Goal: Contribute content: Contribute content

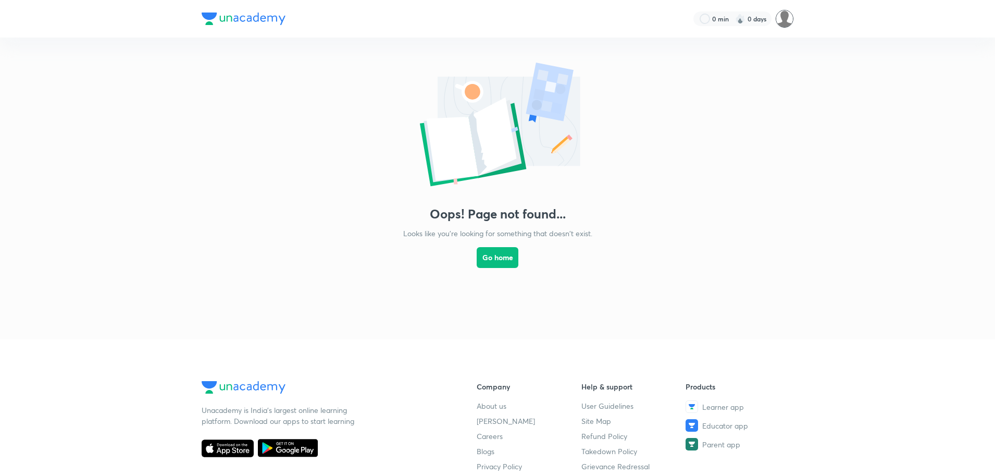
click at [787, 16] on img at bounding box center [785, 19] width 18 height 18
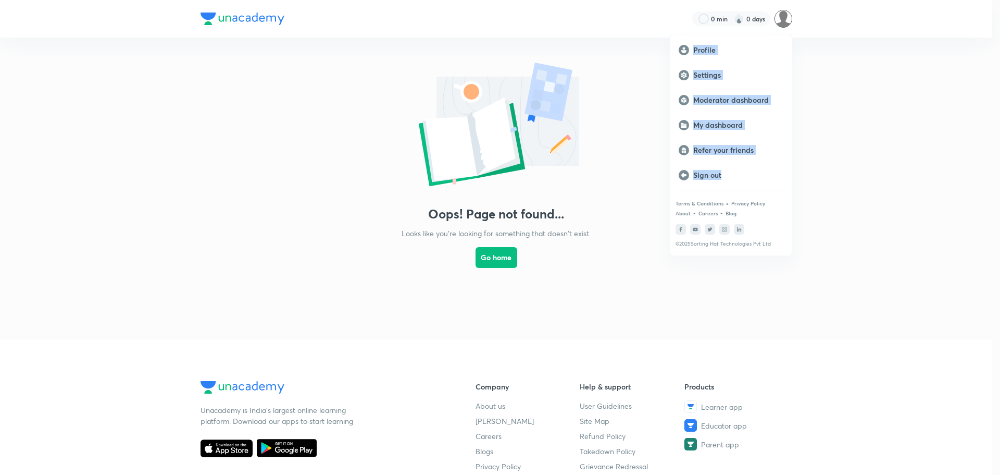
drag, startPoint x: 742, startPoint y: 177, endPoint x: 498, endPoint y: 134, distance: 248.7
click at [515, 207] on div "Profile Settings Moderator dashboard My dashboard Refer your friends Sign out T…" at bounding box center [500, 237] width 1000 height 475
drag, startPoint x: 835, startPoint y: 140, endPoint x: 823, endPoint y: 131, distance: 14.5
click at [835, 140] on div at bounding box center [500, 237] width 1000 height 475
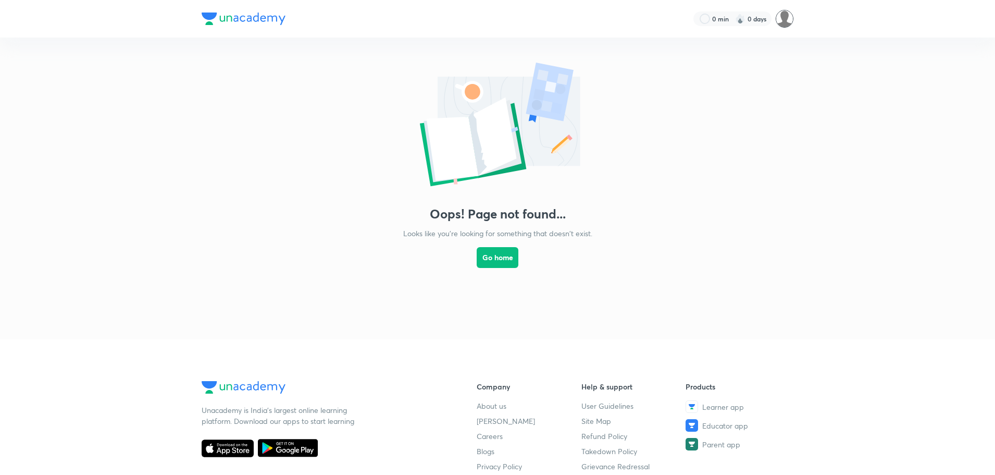
click at [778, 20] on img at bounding box center [785, 19] width 18 height 18
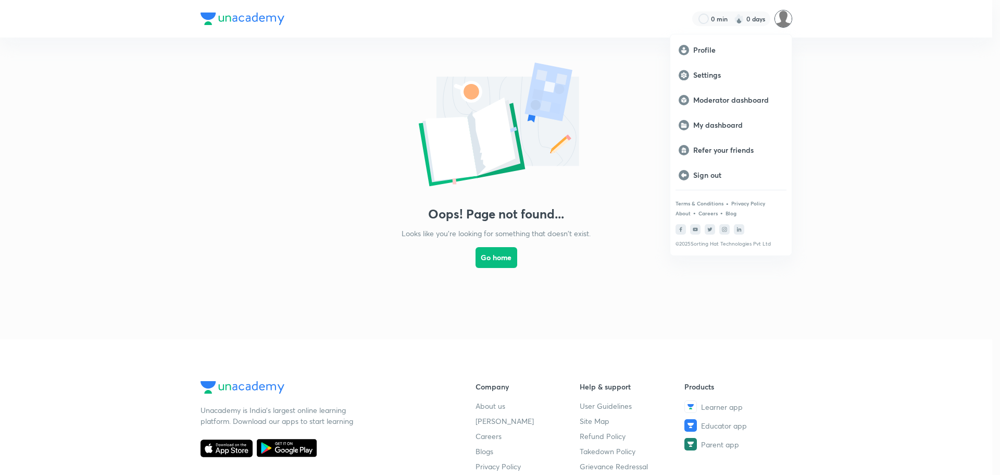
drag, startPoint x: 925, startPoint y: 151, endPoint x: 807, endPoint y: 129, distance: 120.4
click at [913, 149] on div at bounding box center [500, 237] width 1000 height 475
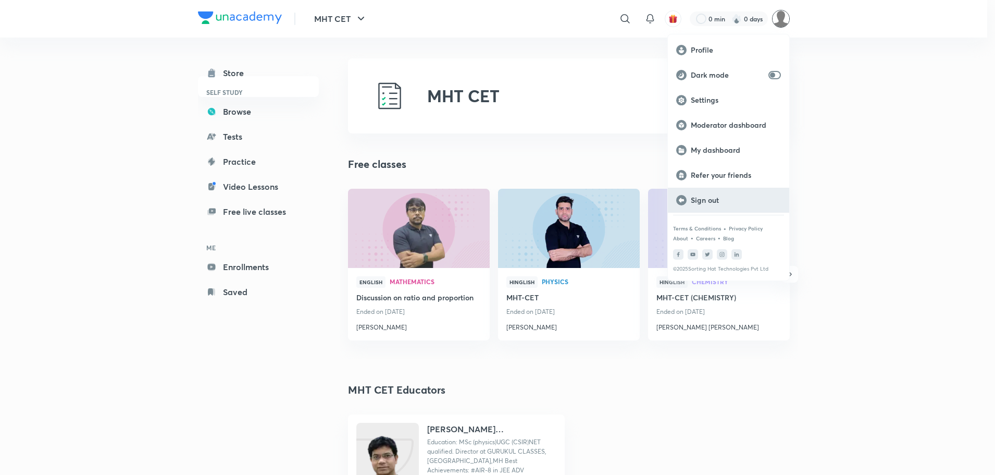
click at [710, 200] on p "Sign out" at bounding box center [736, 199] width 90 height 9
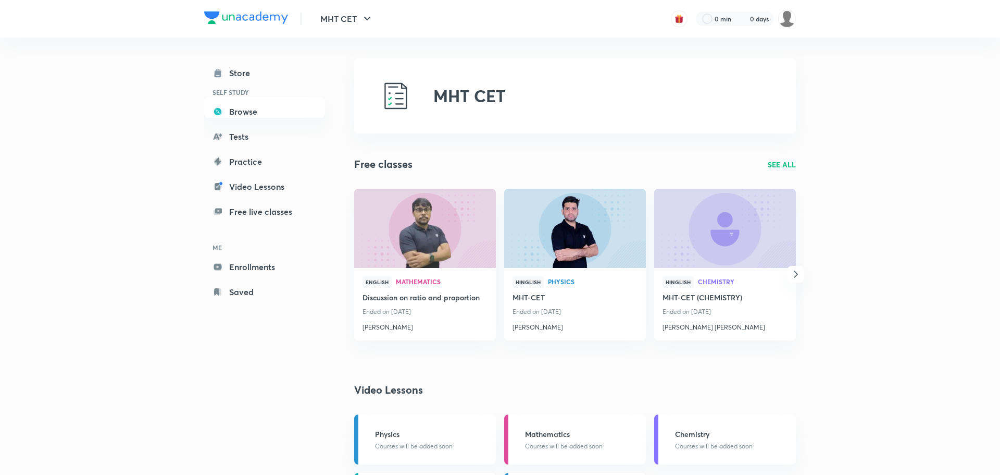
click at [829, 128] on div "MHT CET 0 min 0 days Store SELF STUDY Browse Tests Practice Video Lessons Free …" at bounding box center [500, 392] width 1000 height 784
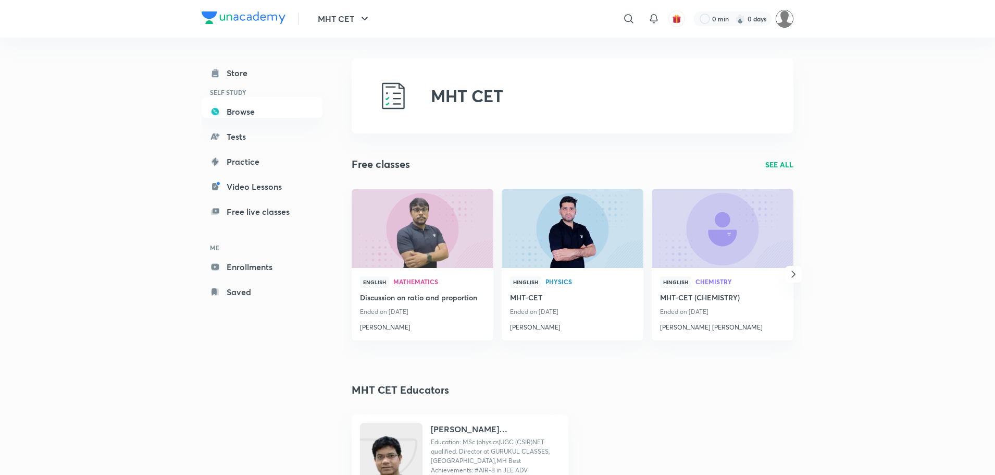
click at [786, 22] on img at bounding box center [785, 19] width 18 height 18
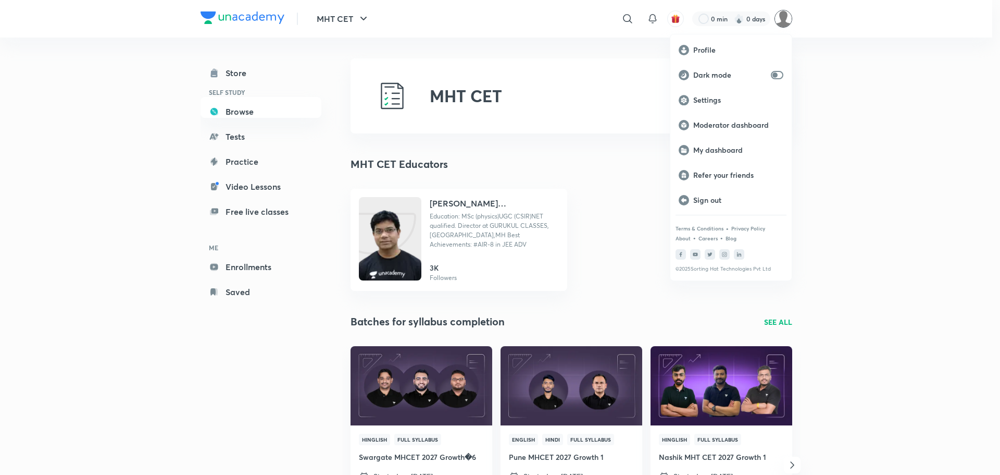
drag, startPoint x: 869, startPoint y: 62, endPoint x: 738, endPoint y: 6, distance: 142.9
click at [869, 61] on div at bounding box center [500, 237] width 1000 height 475
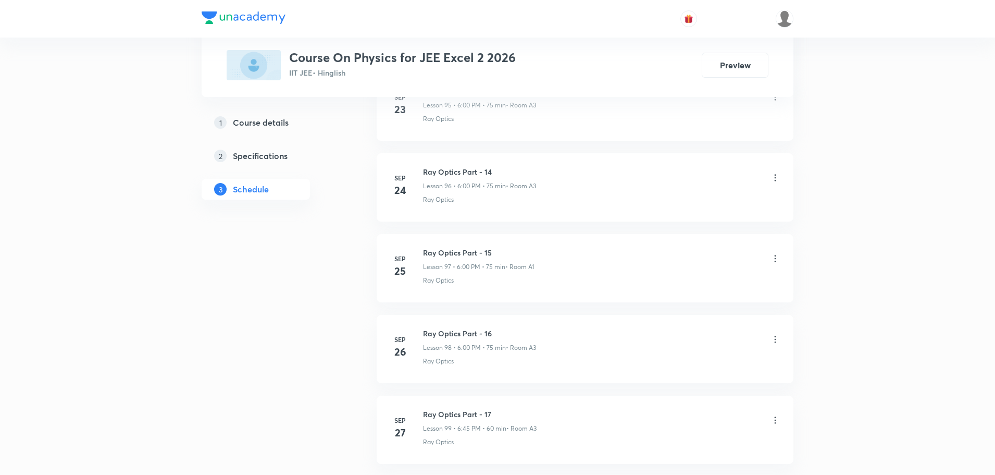
scroll to position [8356, 0]
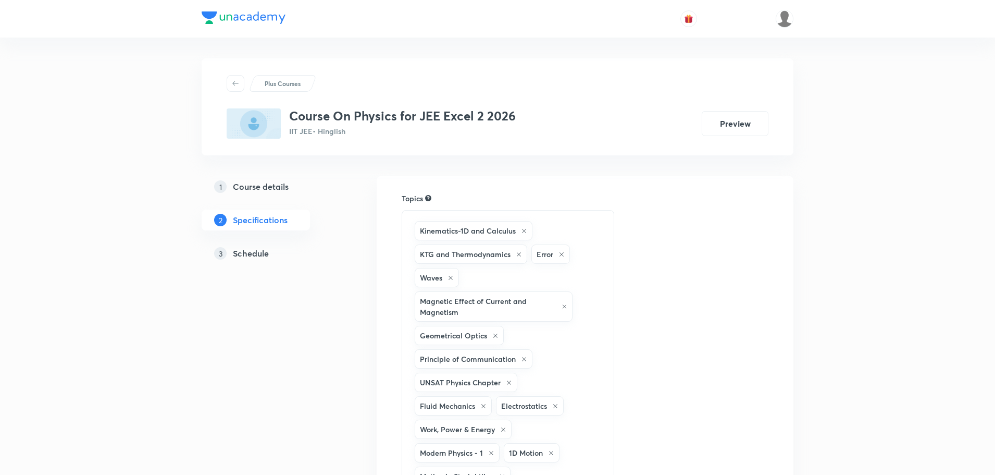
click at [255, 253] on h5 "Schedule" at bounding box center [251, 253] width 36 height 13
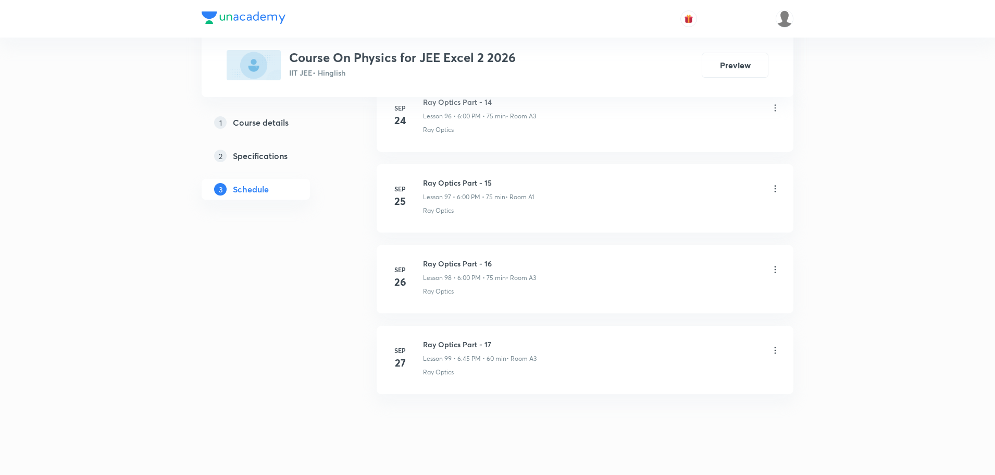
scroll to position [8356, 0]
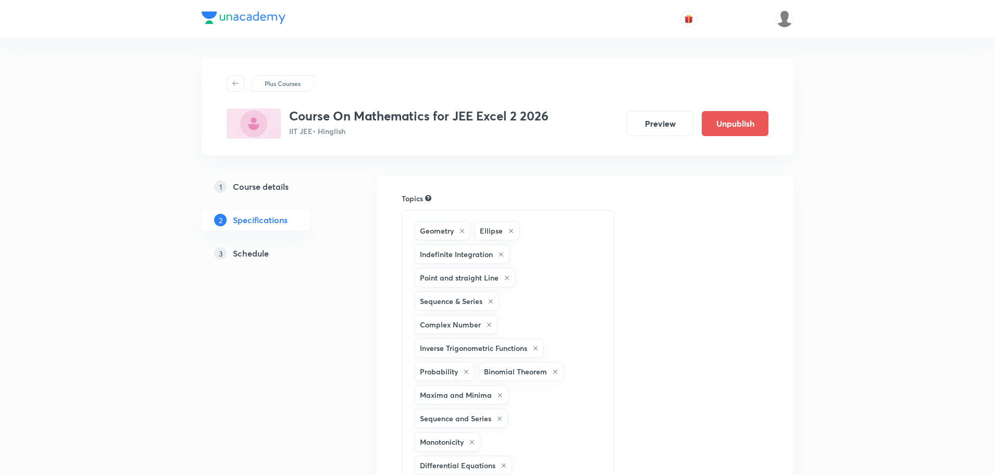
click at [260, 244] on link "3 Schedule" at bounding box center [273, 253] width 142 height 21
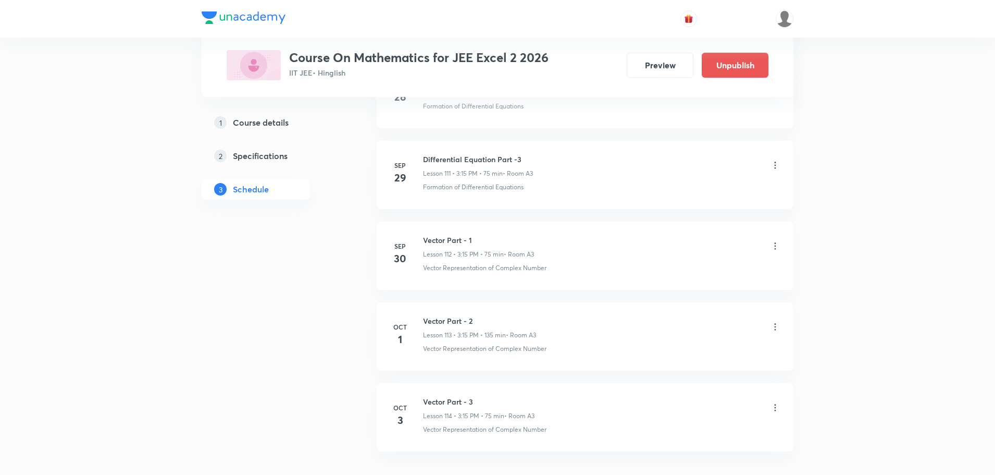
scroll to position [9568, 0]
drag, startPoint x: 470, startPoint y: 326, endPoint x: 459, endPoint y: 324, distance: 11.1
click at [431, 325] on h6 "Vector Part - 3" at bounding box center [479, 326] width 112 height 11
click at [472, 326] on h6 "Vector Part - 3" at bounding box center [479, 326] width 112 height 11
drag, startPoint x: 474, startPoint y: 326, endPoint x: 424, endPoint y: 324, distance: 49.6
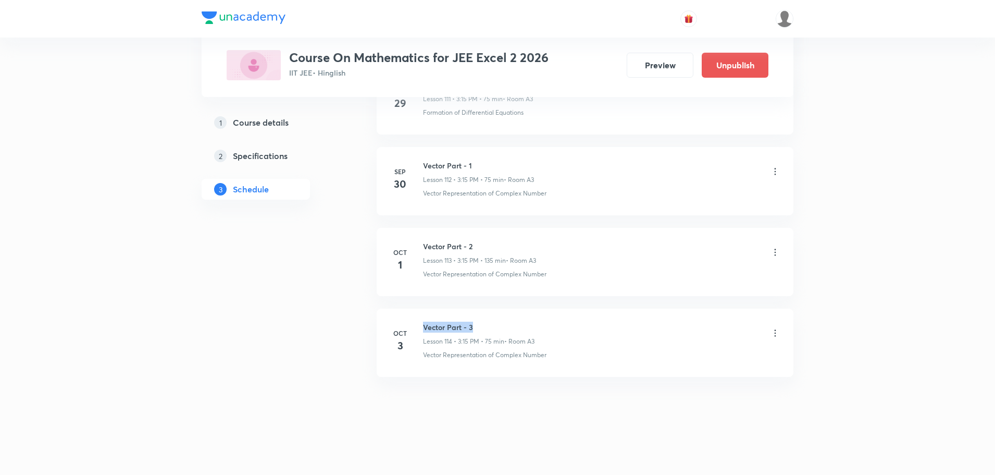
click at [424, 324] on h6 "Vector Part - 3" at bounding box center [479, 326] width 112 height 11
copy h6 "Vector Part - 3"
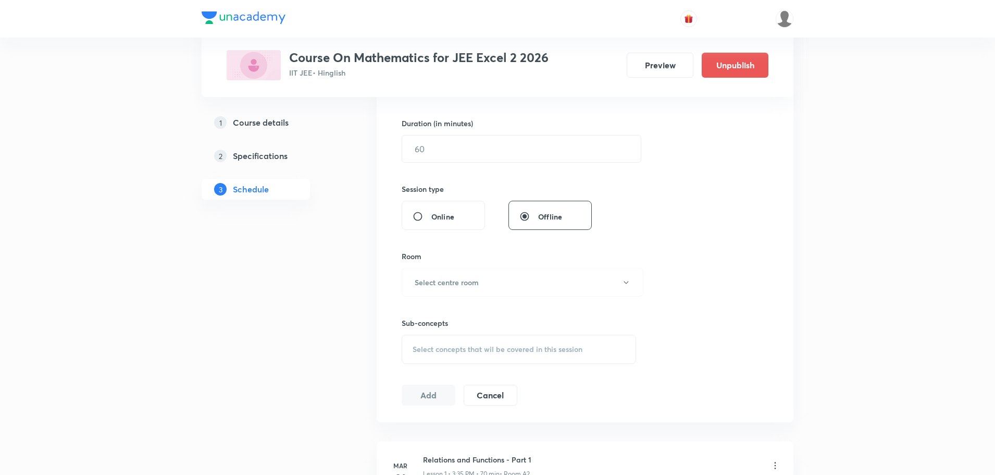
scroll to position [66, 0]
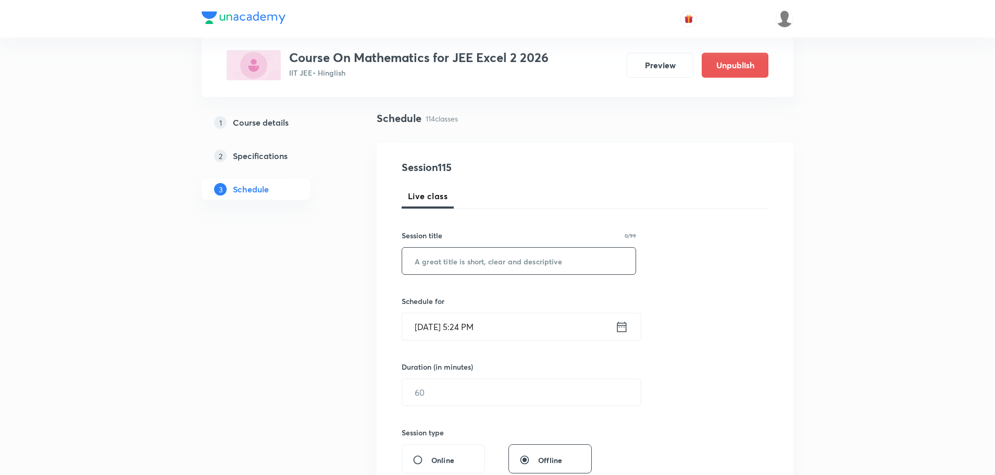
click at [456, 262] on input "text" at bounding box center [518, 260] width 233 height 27
paste input "Vector Part - 3"
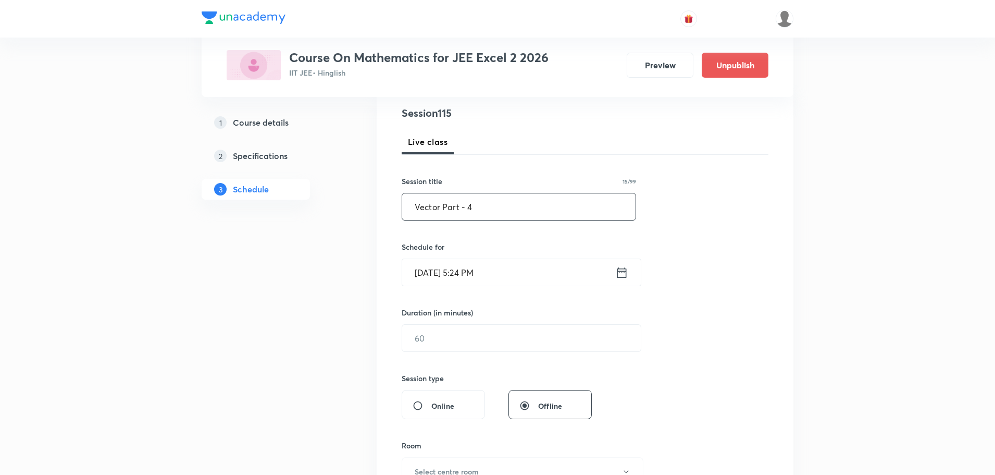
scroll to position [170, 0]
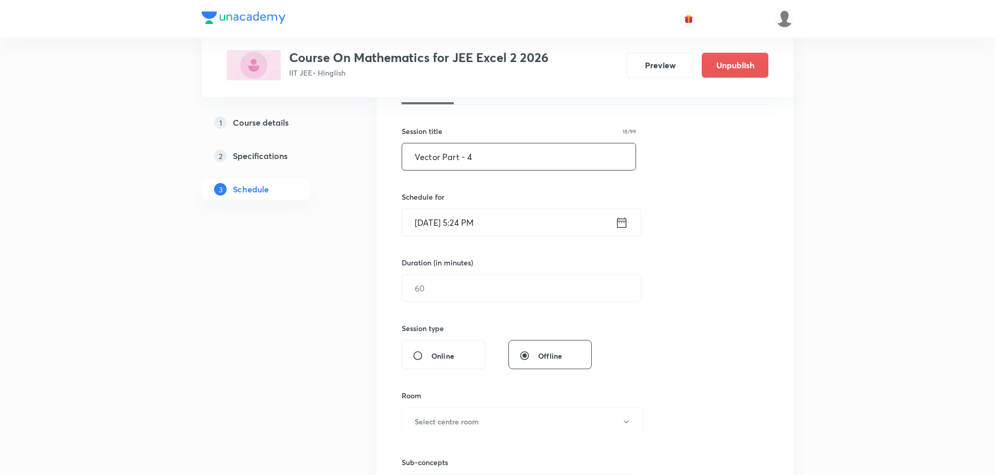
type input "Vector Part - 4"
click at [620, 220] on icon at bounding box center [621, 222] width 13 height 15
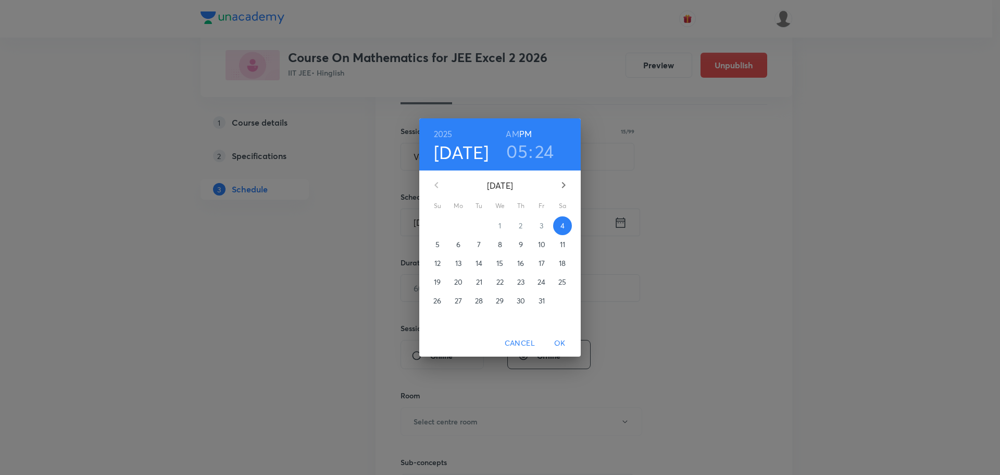
click at [541, 146] on h3 "24" at bounding box center [544, 151] width 19 height 22
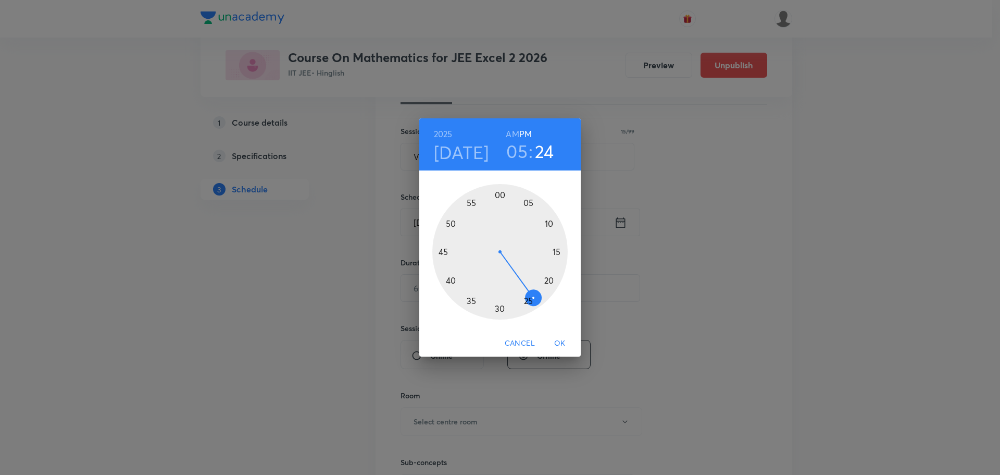
click at [529, 296] on div at bounding box center [499, 251] width 135 height 135
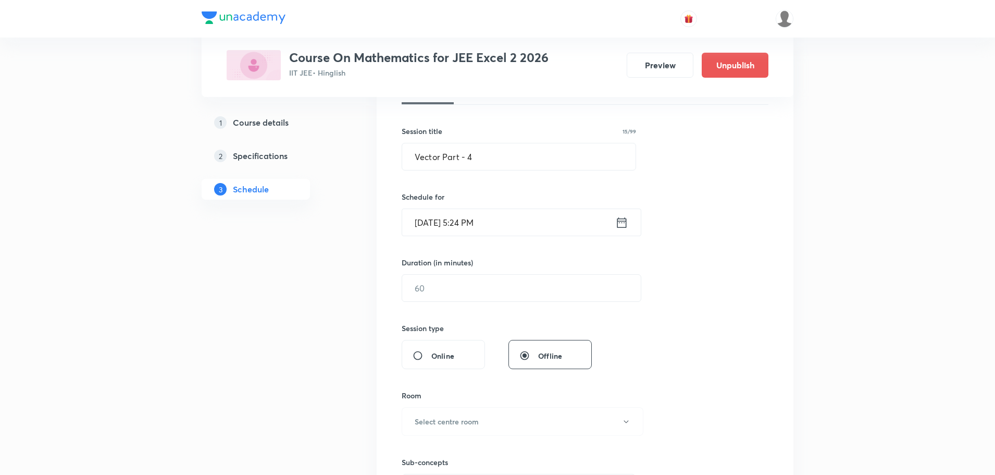
click at [624, 221] on icon at bounding box center [621, 222] width 13 height 15
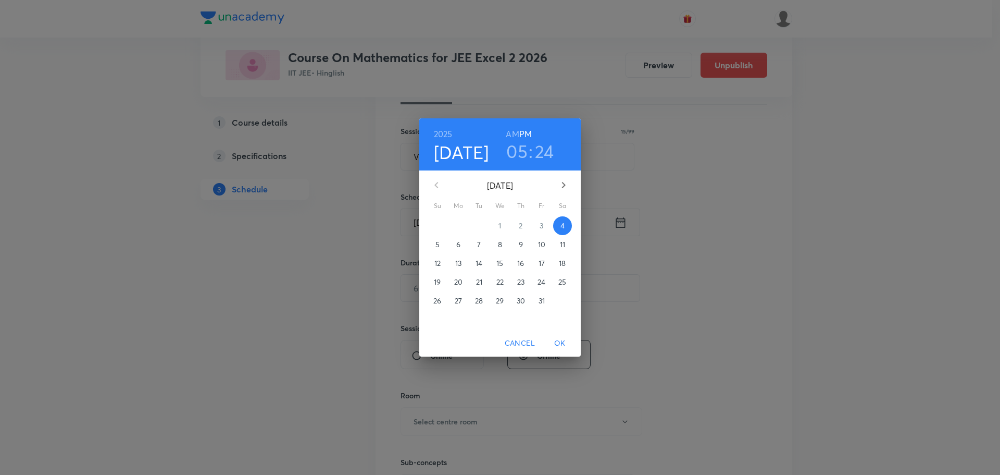
click at [540, 145] on h3 "24" at bounding box center [544, 151] width 19 height 22
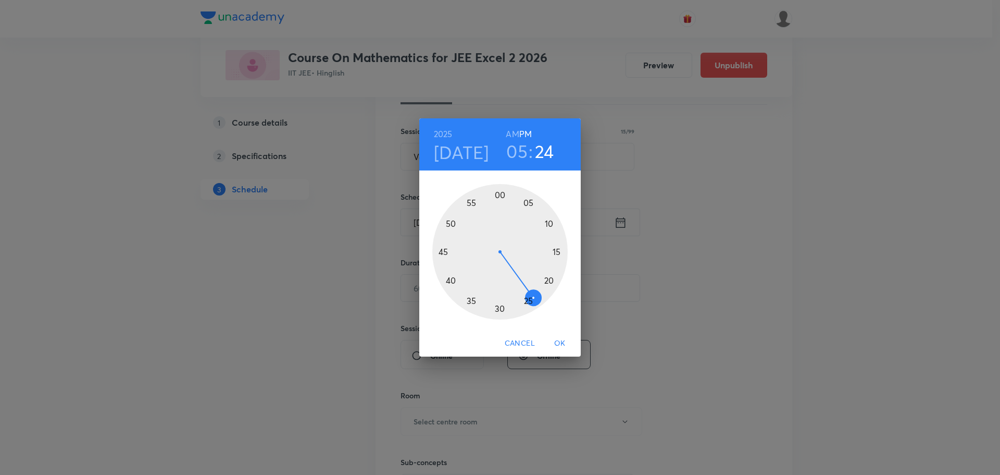
click at [529, 298] on div at bounding box center [499, 251] width 135 height 135
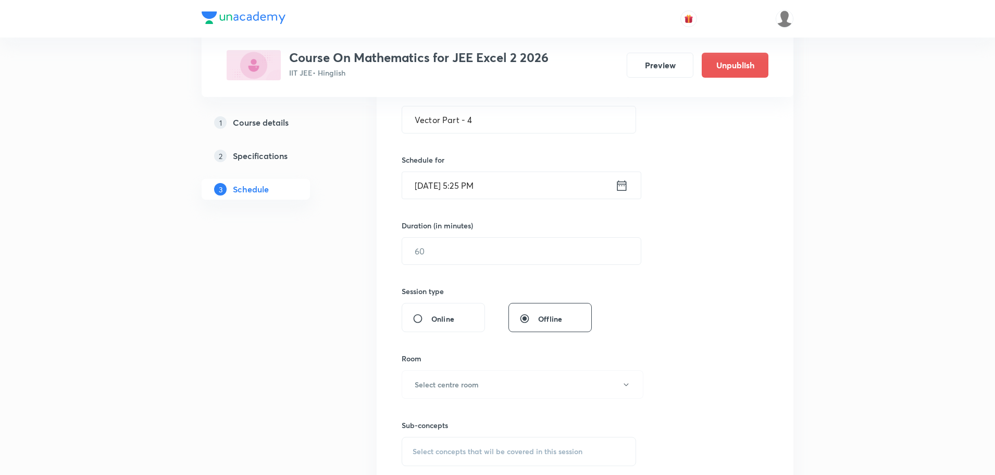
scroll to position [222, 0]
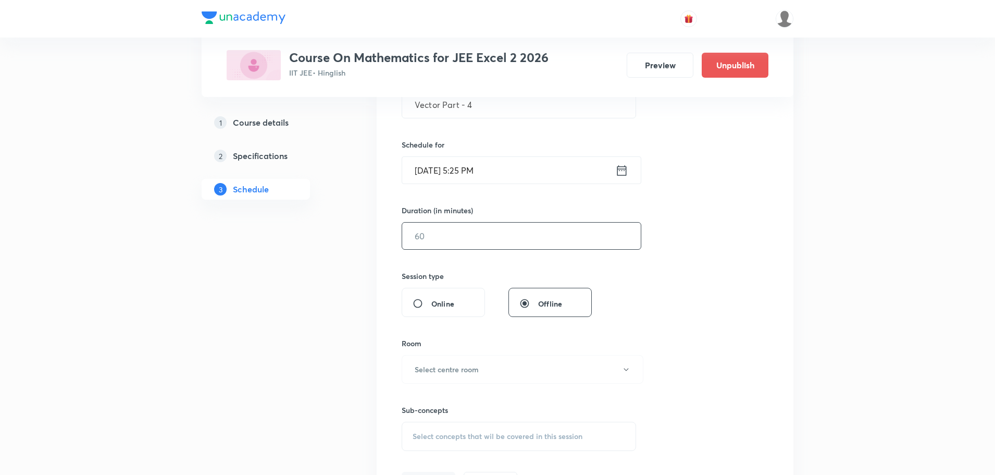
click at [443, 237] on input "text" at bounding box center [521, 235] width 239 height 27
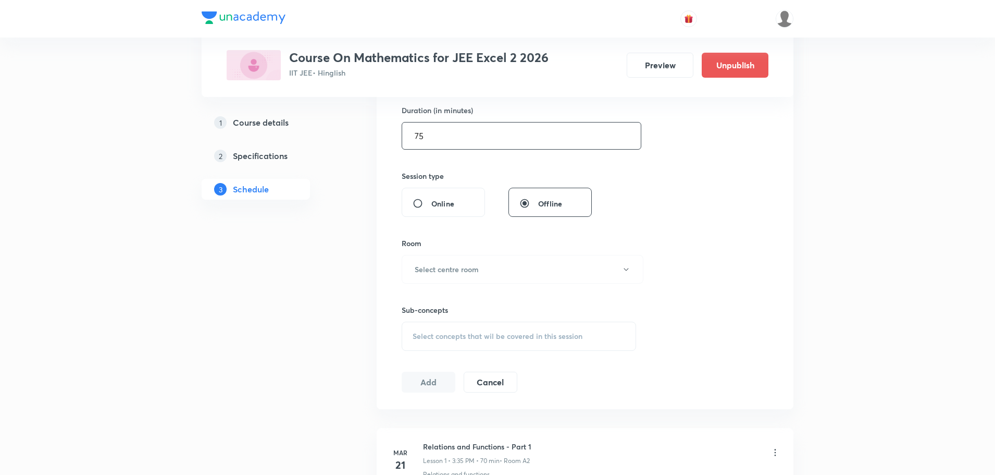
scroll to position [326, 0]
type input "75"
click at [450, 263] on h6 "Select centre room" at bounding box center [447, 264] width 64 height 11
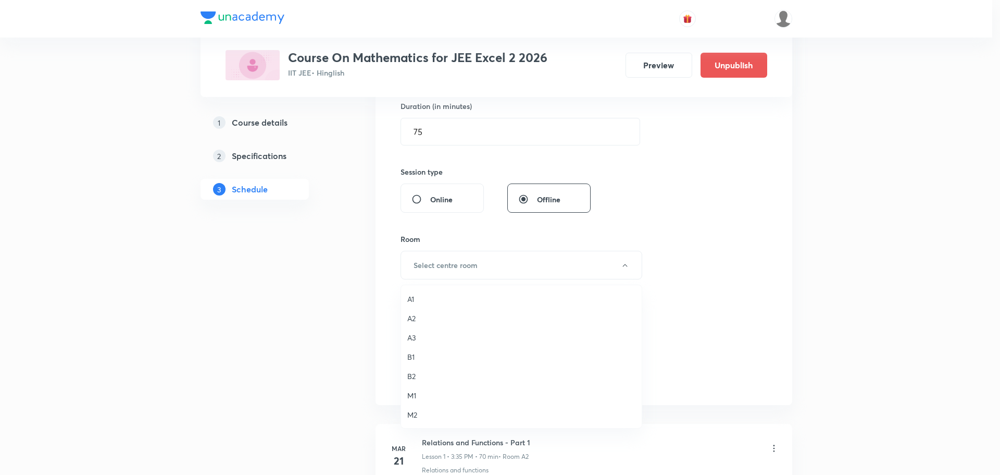
click at [426, 334] on span "A3" at bounding box center [521, 337] width 228 height 11
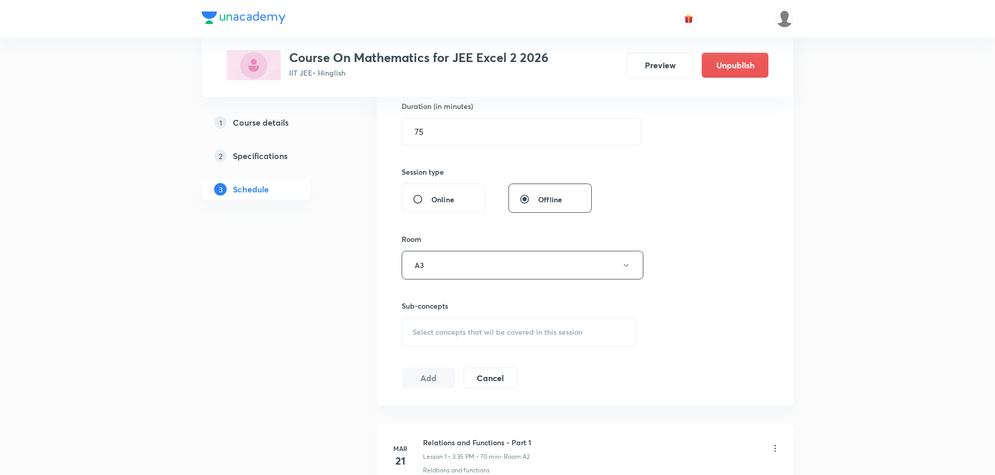
click at [442, 322] on div "Select concepts that wil be covered in this session" at bounding box center [519, 331] width 234 height 29
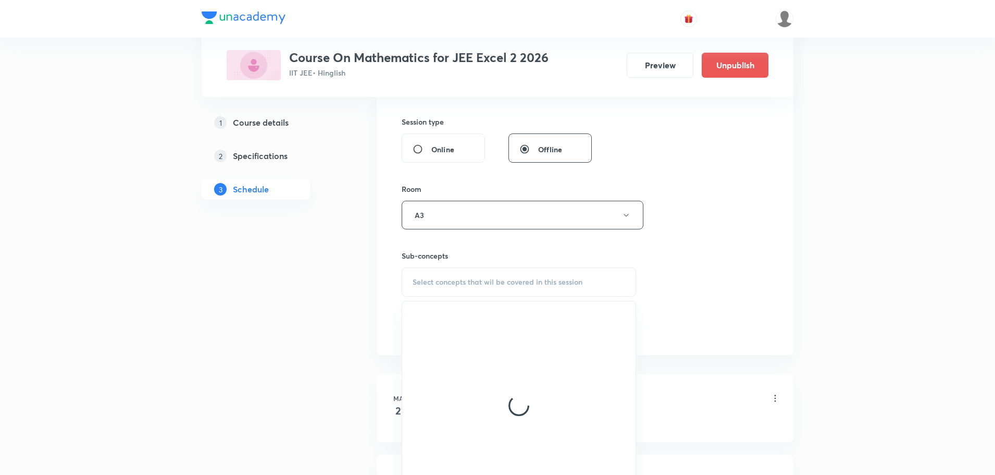
scroll to position [430, 0]
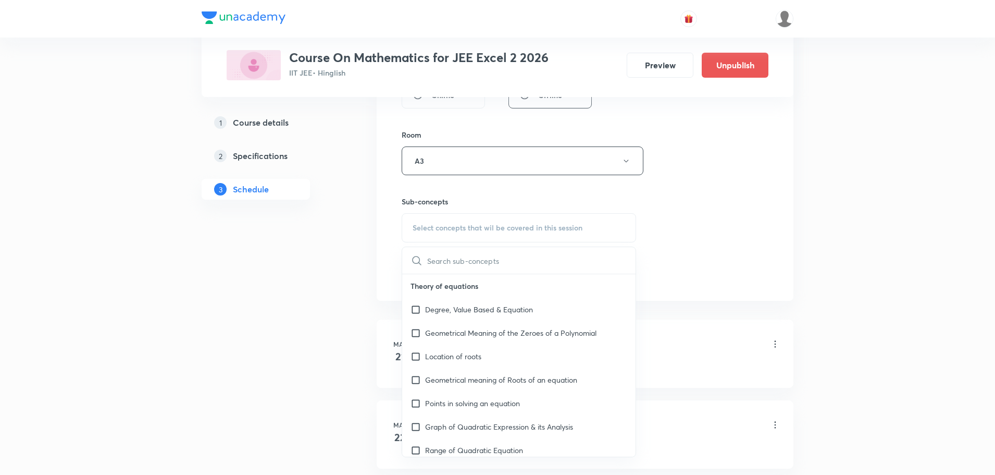
click at [448, 267] on input "text" at bounding box center [531, 260] width 208 height 27
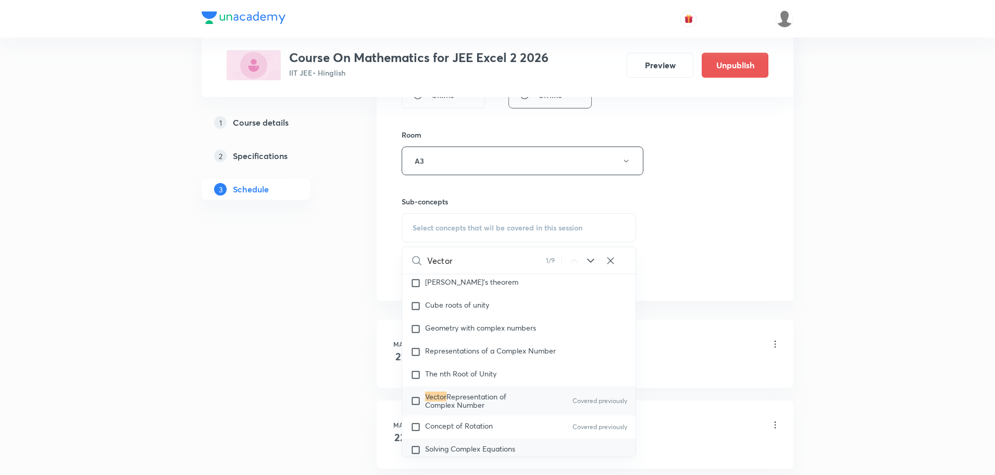
scroll to position [710, 0]
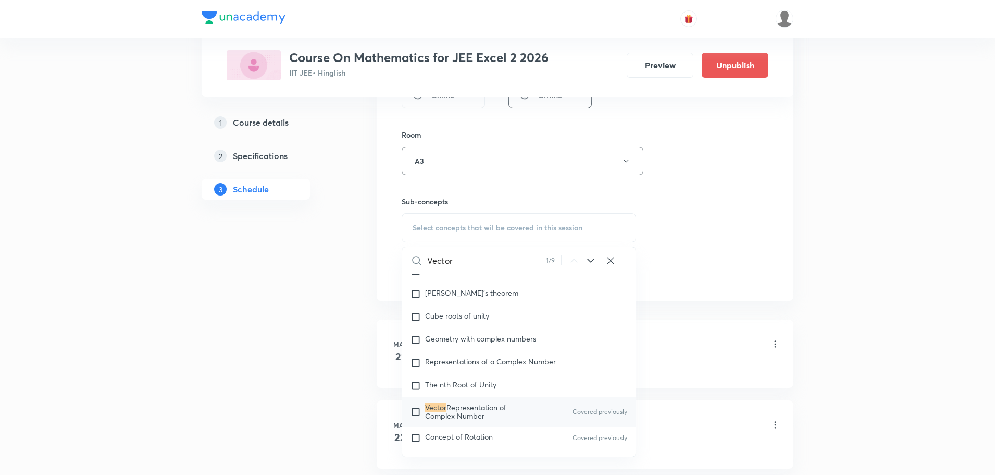
type input "Vector"
click at [414, 411] on input "checkbox" at bounding box center [418, 411] width 15 height 17
checkbox input "true"
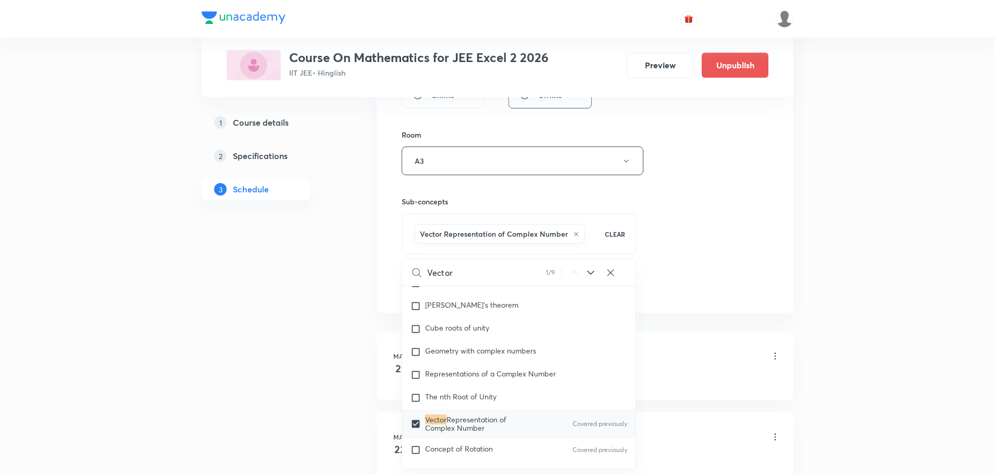
click at [754, 228] on div "Session 115 Live class Session title 15/99 Vector Part - 4 ​ Schedule for Oct 4…" at bounding box center [585, 45] width 367 height 501
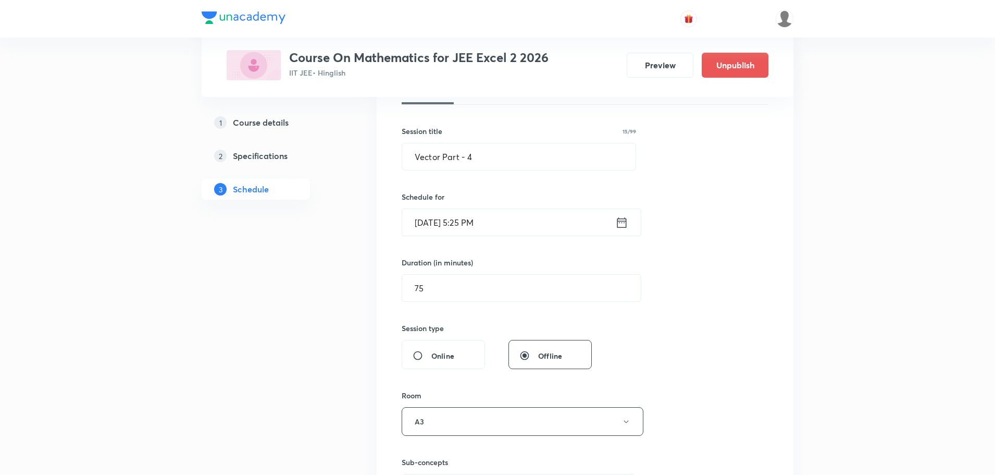
scroll to position [274, 0]
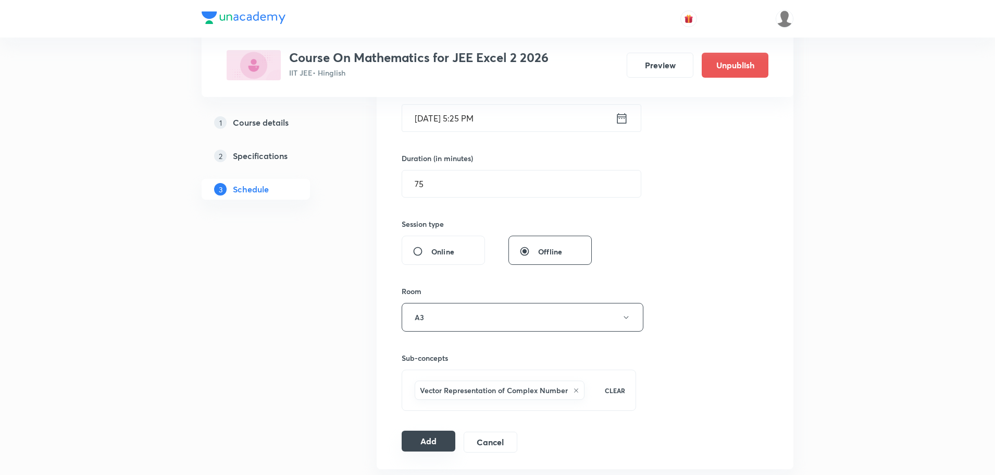
click at [425, 447] on button "Add" at bounding box center [429, 440] width 54 height 21
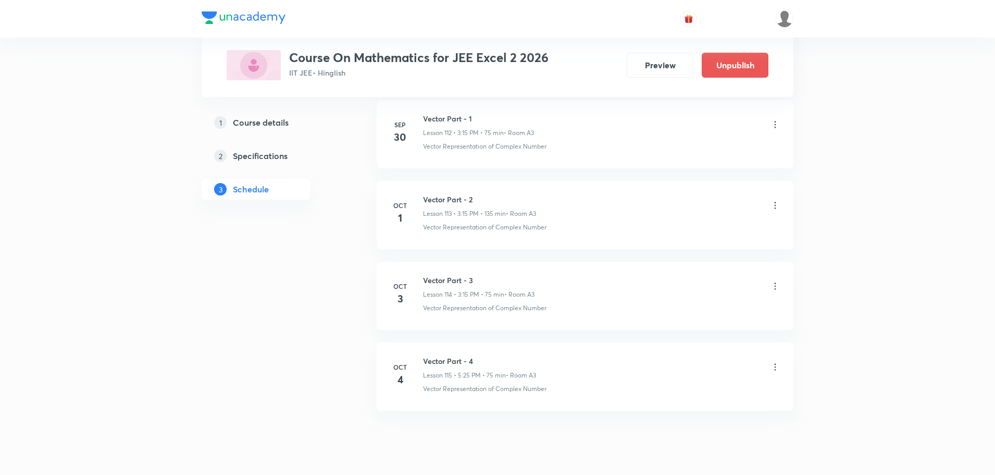
scroll to position [9170, 0]
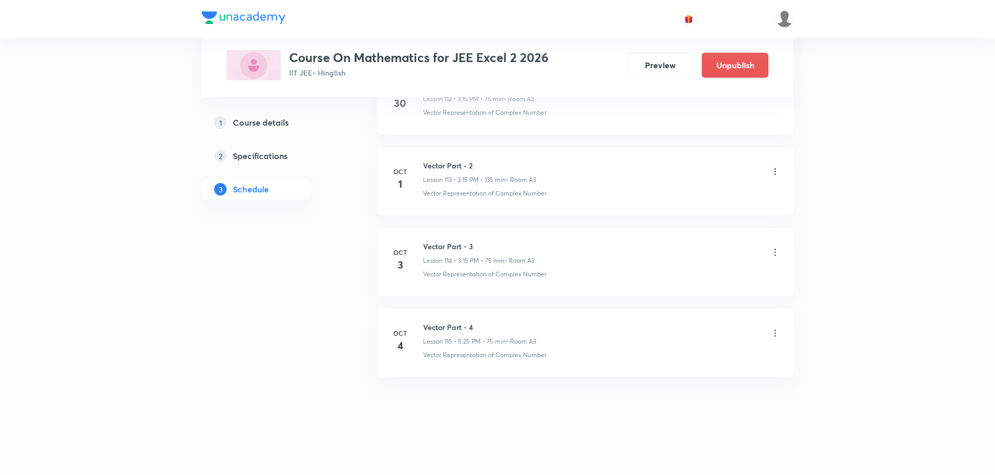
scroll to position [9336, 0]
